Goal: Task Accomplishment & Management: Complete application form

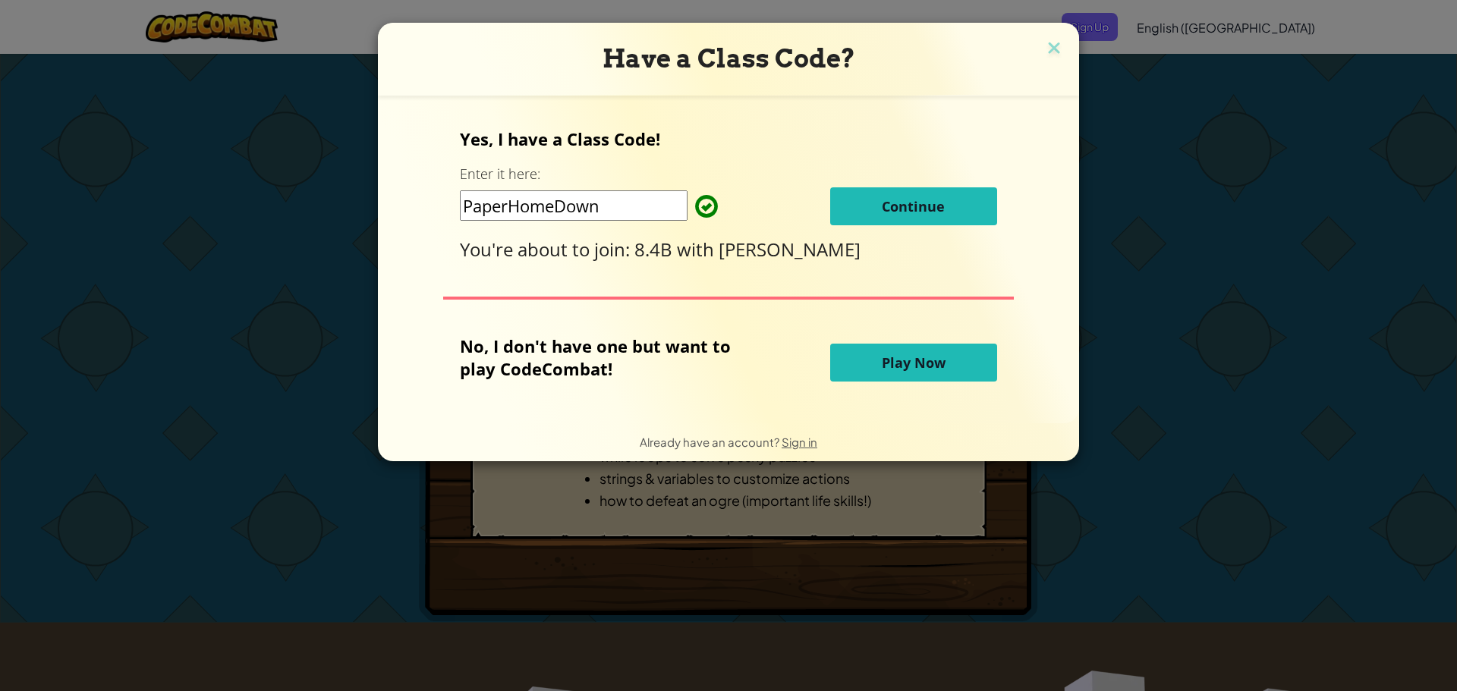
click at [879, 209] on button "Continue" at bounding box center [913, 206] width 167 height 38
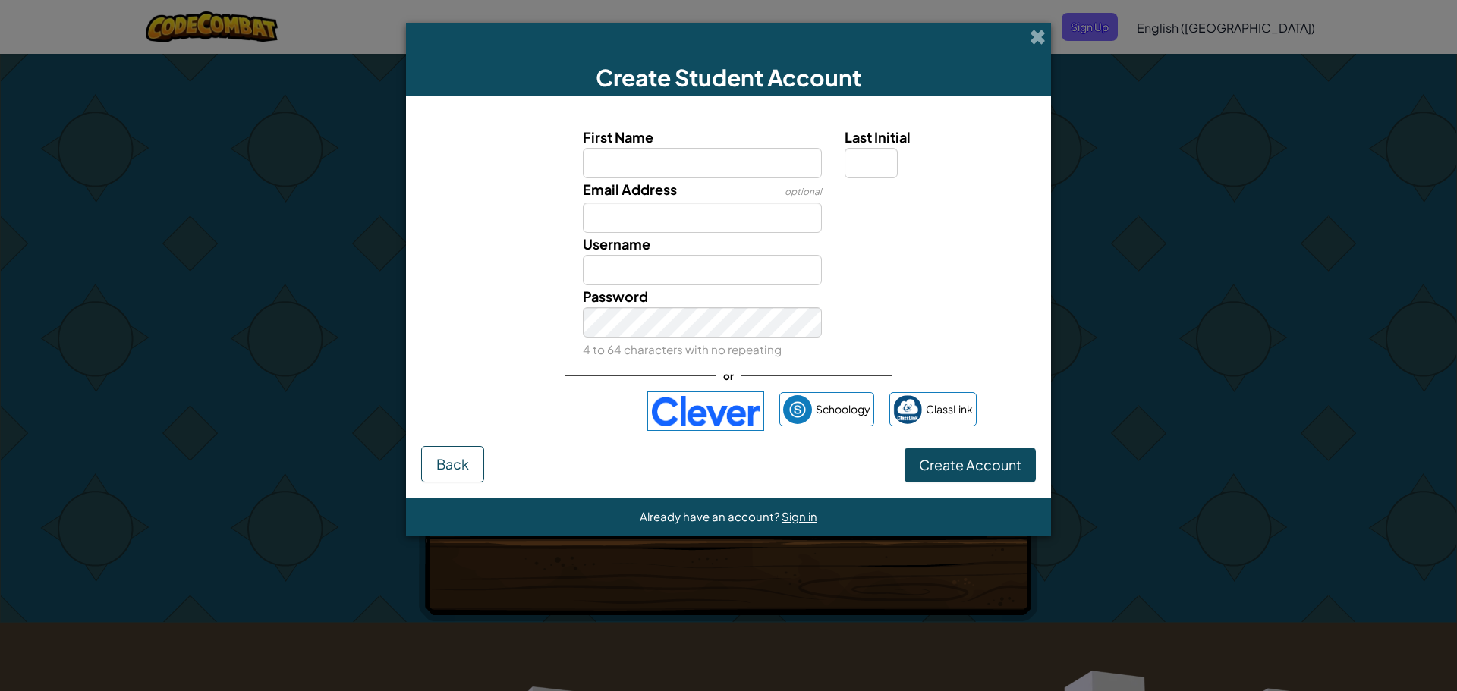
click at [565, 428] on div "Schoology ClassLink" at bounding box center [728, 411] width 496 height 39
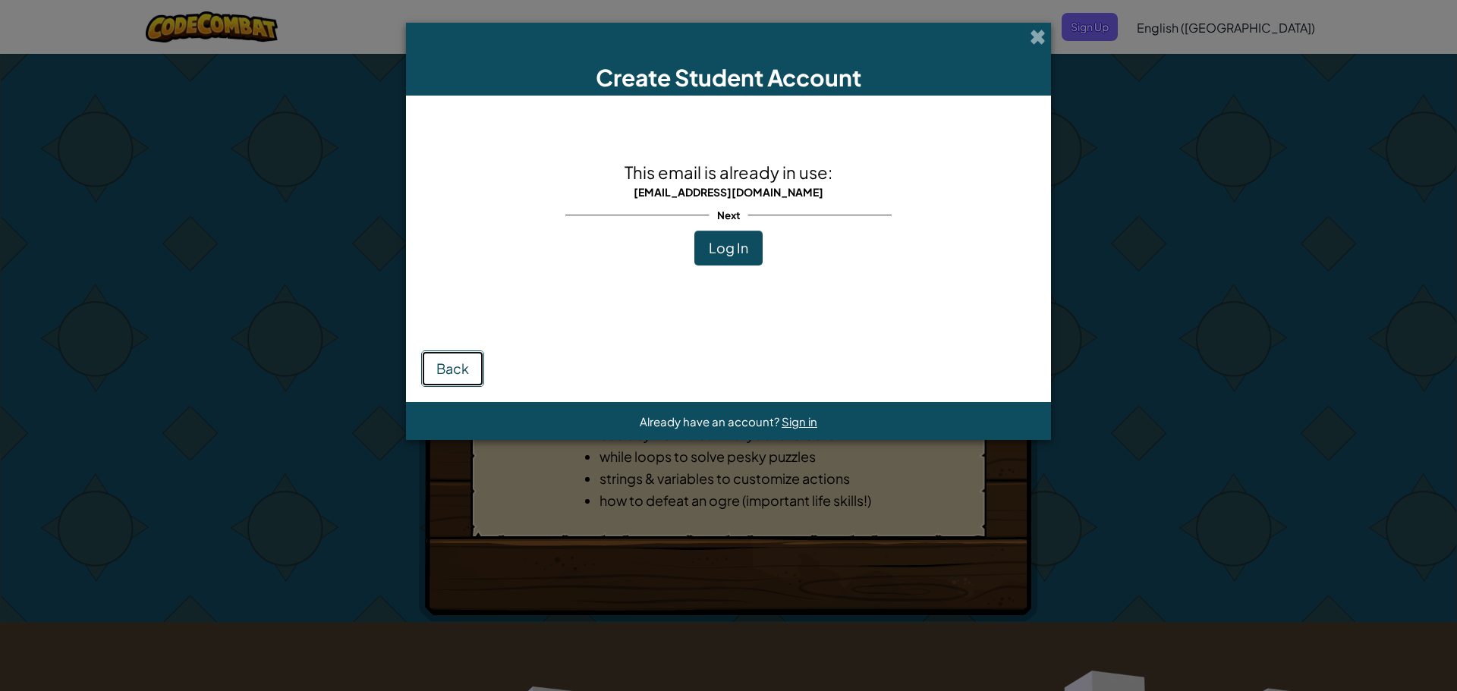
click at [428, 373] on button "Back" at bounding box center [452, 369] width 63 height 36
click at [1036, 39] on span at bounding box center [1038, 37] width 16 height 16
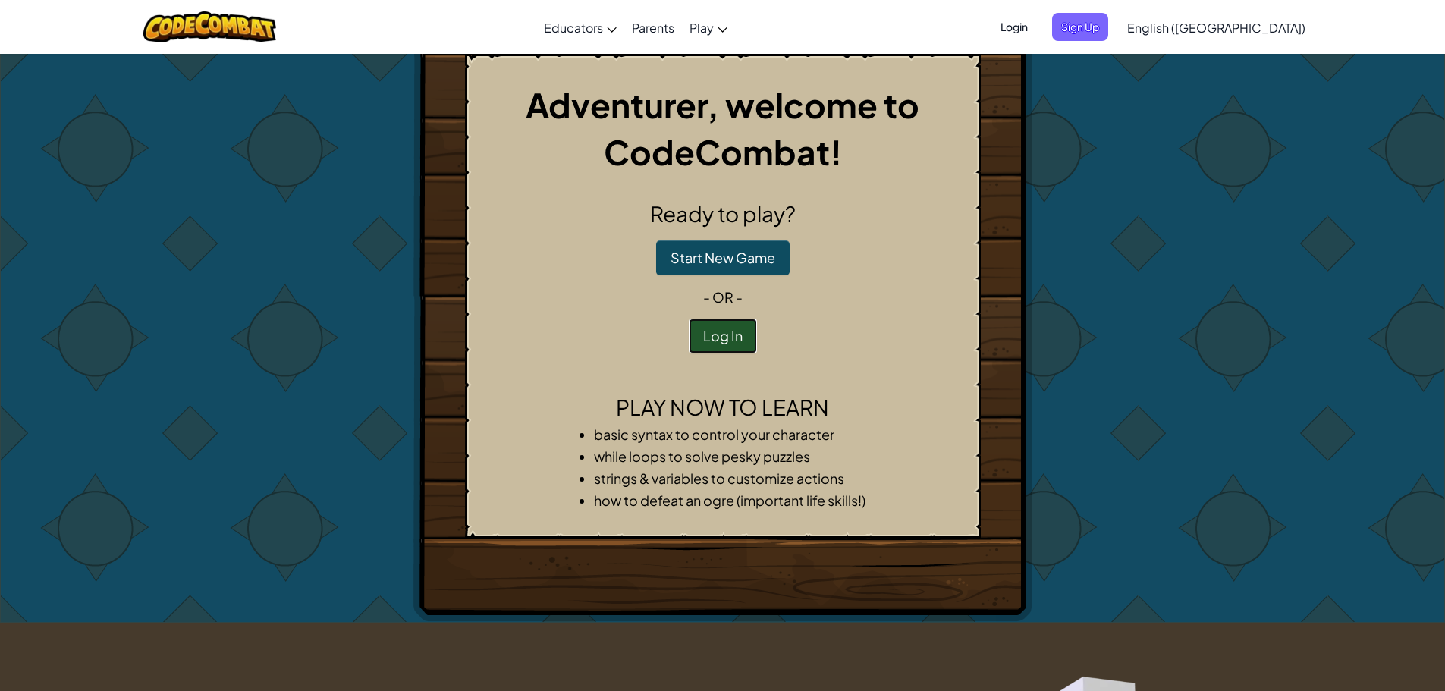
click at [719, 332] on button "Log In" at bounding box center [723, 336] width 68 height 35
